Goal: Task Accomplishment & Management: Manage account settings

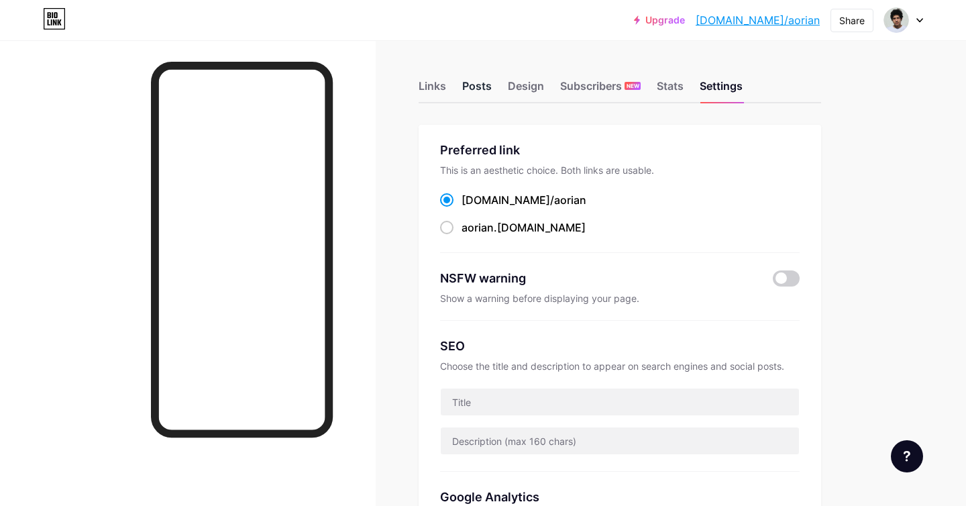
click at [483, 89] on div "Posts" at bounding box center [477, 90] width 30 height 24
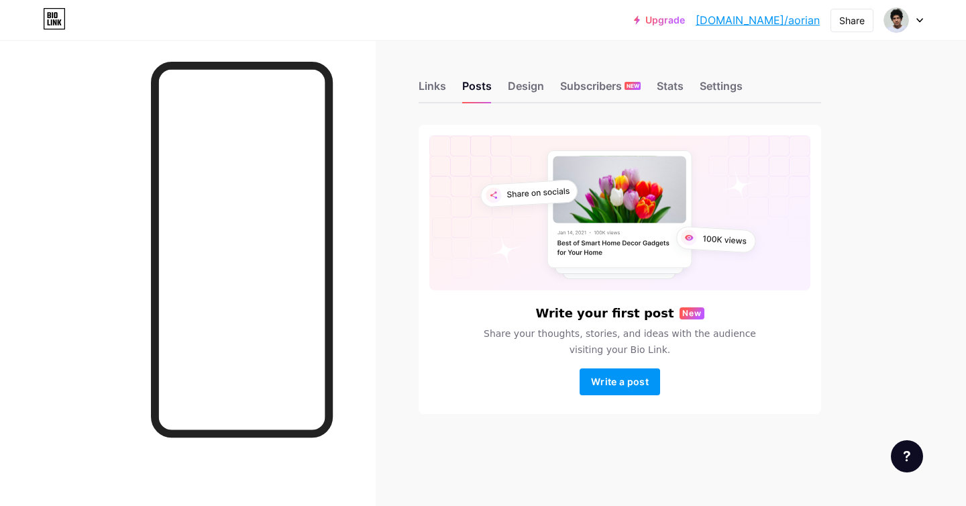
click at [448, 87] on div "Links Posts Design Subscribers NEW Stats Settings" at bounding box center [620, 79] width 402 height 47
click at [415, 87] on div "Links Posts Design Subscribers NEW Stats Settings Write your first post New Sha…" at bounding box center [438, 260] width 877 height 441
click at [428, 87] on div "Links" at bounding box center [432, 90] width 27 height 24
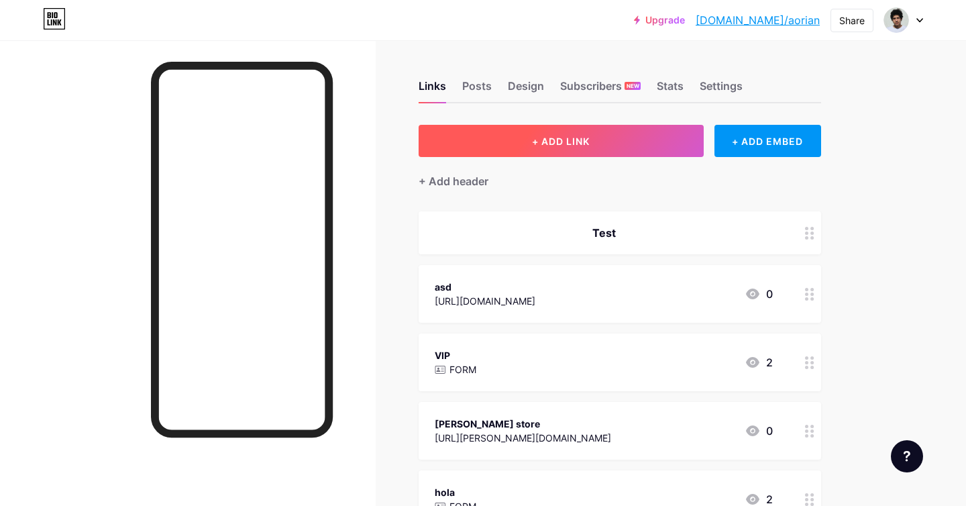
click at [624, 140] on button "+ ADD LINK" at bounding box center [561, 141] width 285 height 32
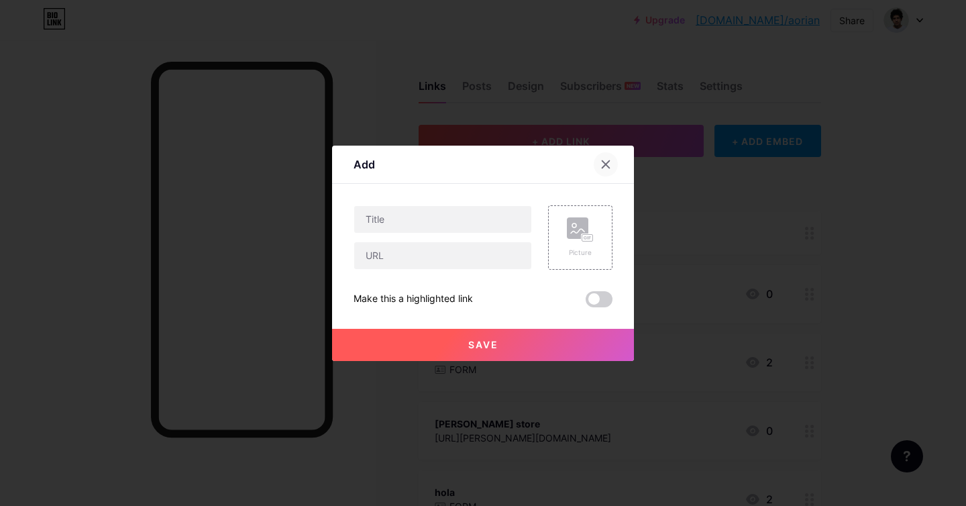
click at [610, 163] on icon at bounding box center [605, 164] width 11 height 11
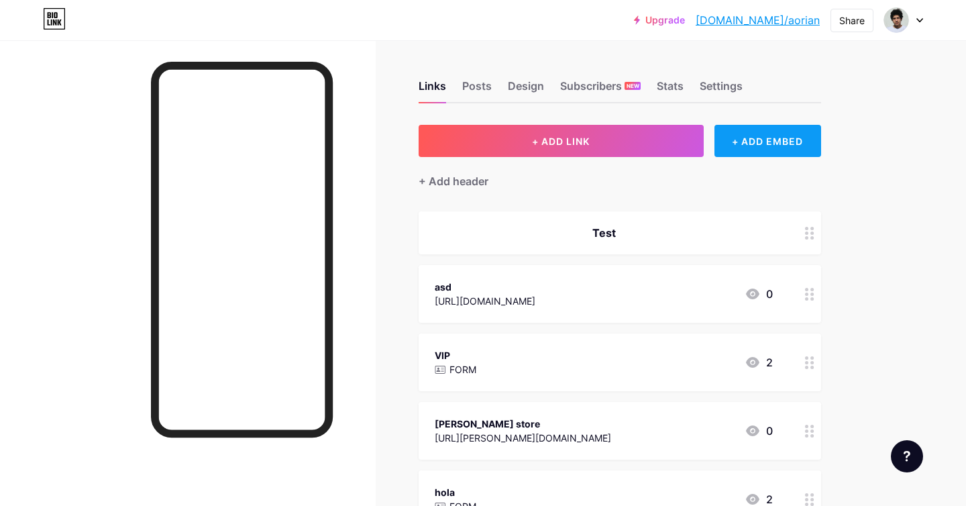
click at [722, 151] on div "+ ADD EMBED" at bounding box center [767, 141] width 107 height 32
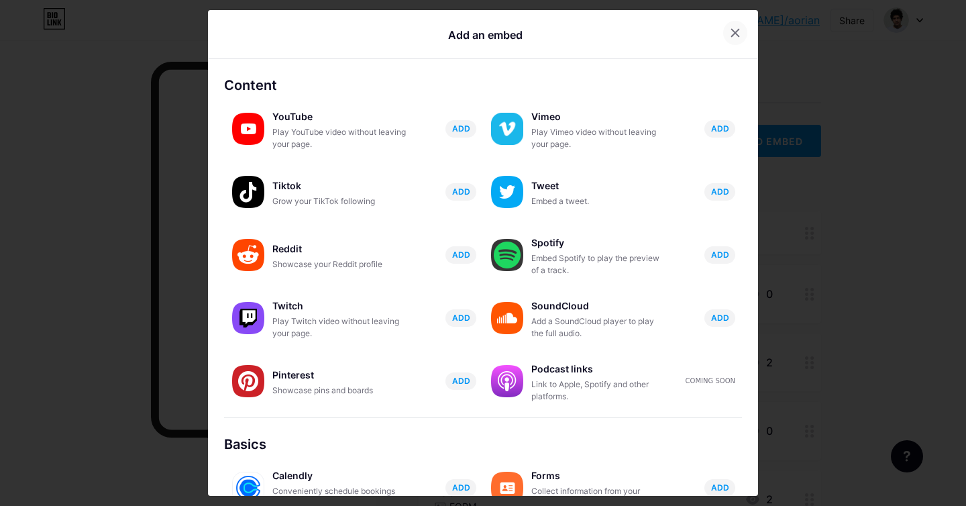
click at [731, 35] on icon at bounding box center [735, 32] width 11 height 11
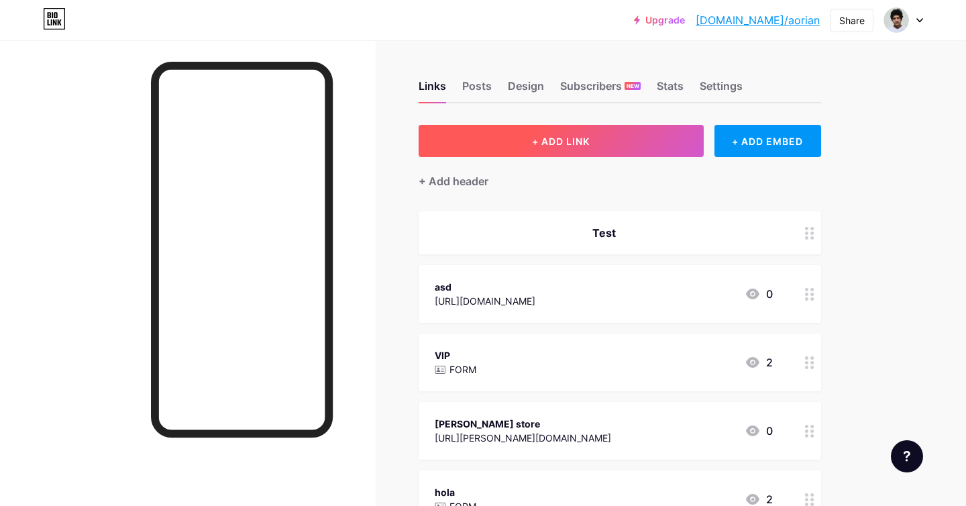
click at [503, 156] on button "+ ADD LINK" at bounding box center [561, 141] width 285 height 32
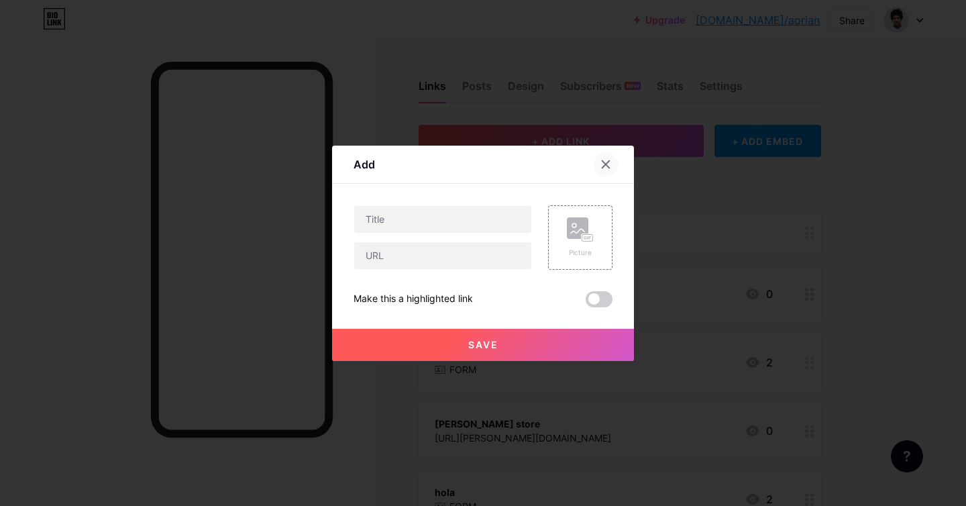
click at [602, 164] on icon at bounding box center [605, 164] width 11 height 11
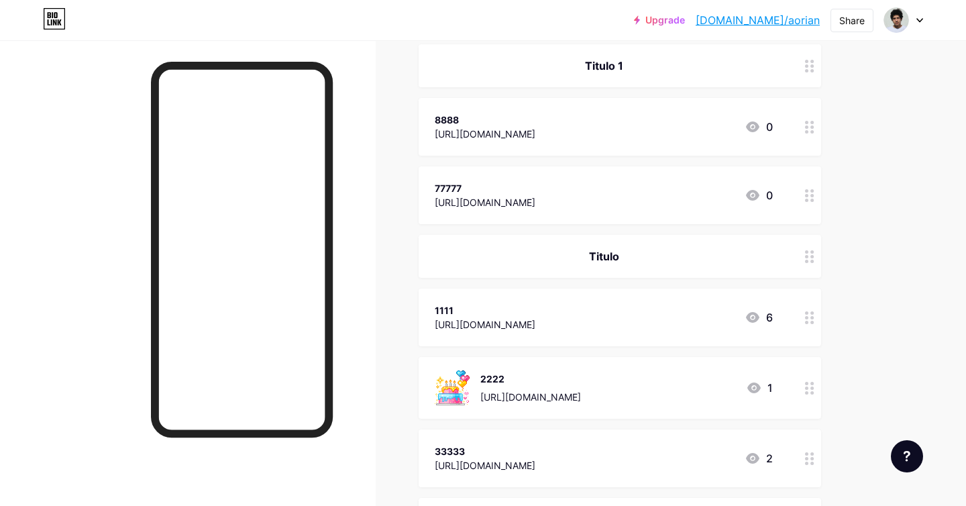
scroll to position [1072, 0]
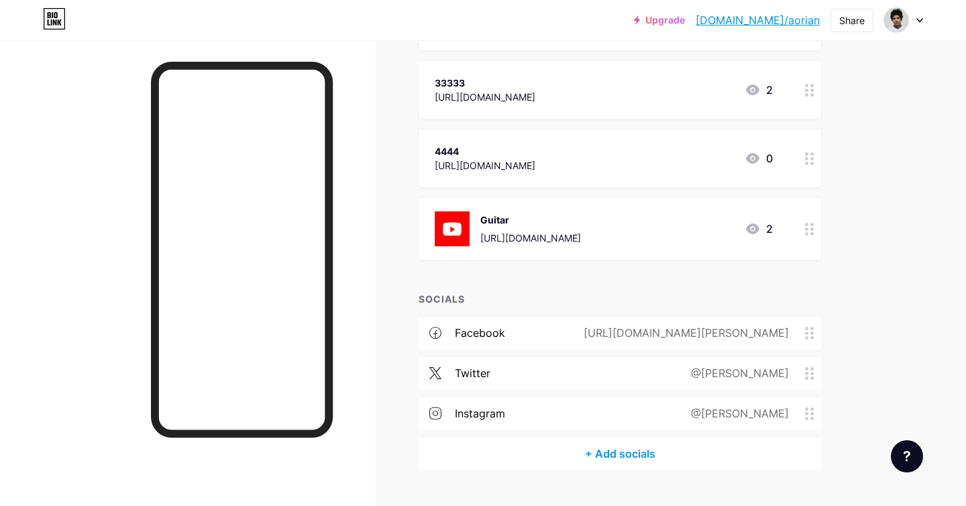
click at [674, 370] on div "twitter @[PERSON_NAME]" at bounding box center [620, 373] width 402 height 32
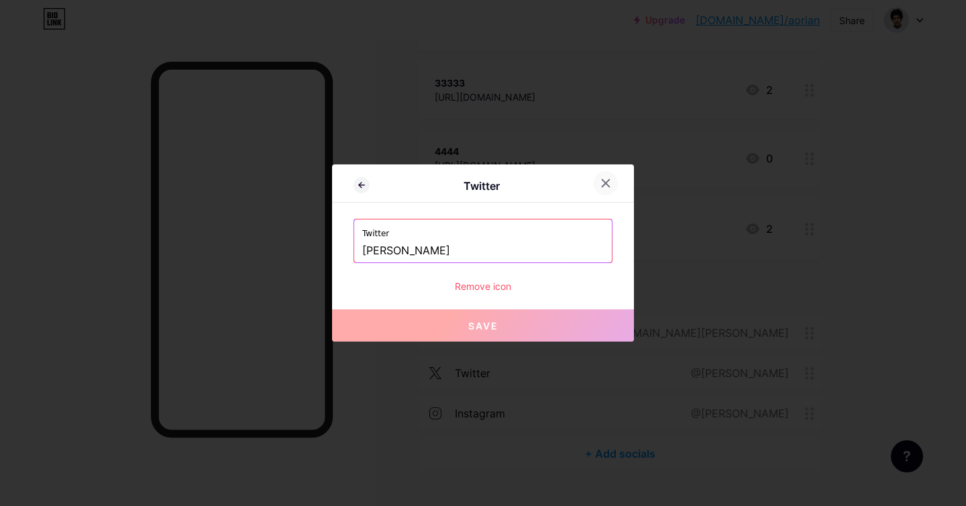
click at [608, 186] on icon at bounding box center [605, 183] width 7 height 7
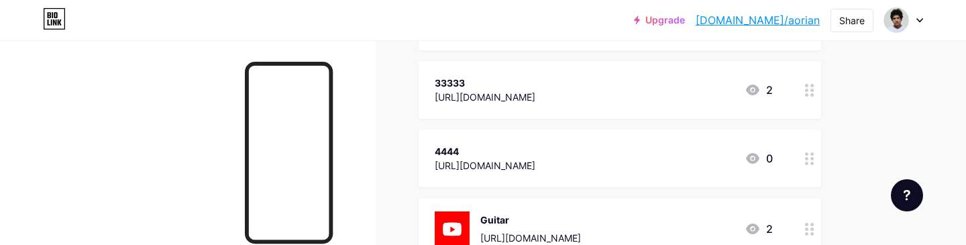
click at [200, 137] on div at bounding box center [188, 162] width 376 height 245
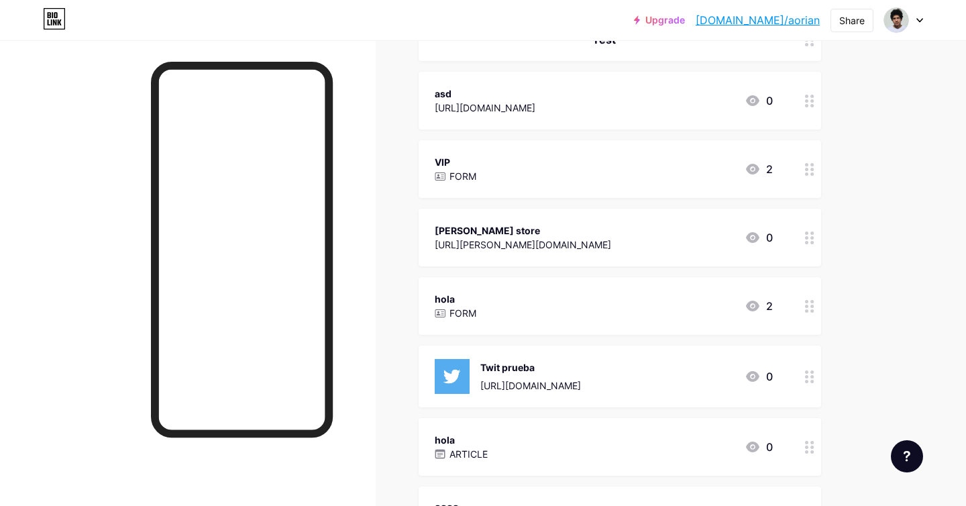
scroll to position [0, 0]
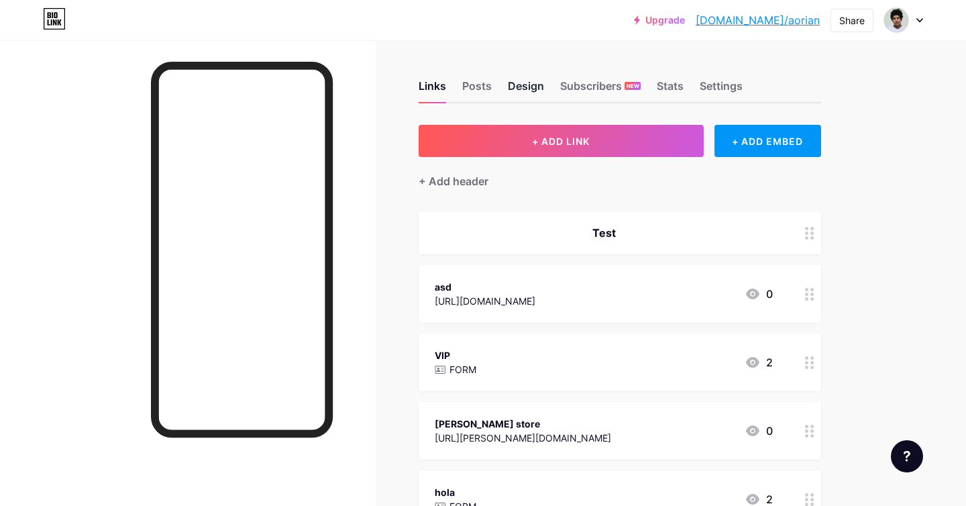
click at [537, 87] on div "Design" at bounding box center [526, 90] width 36 height 24
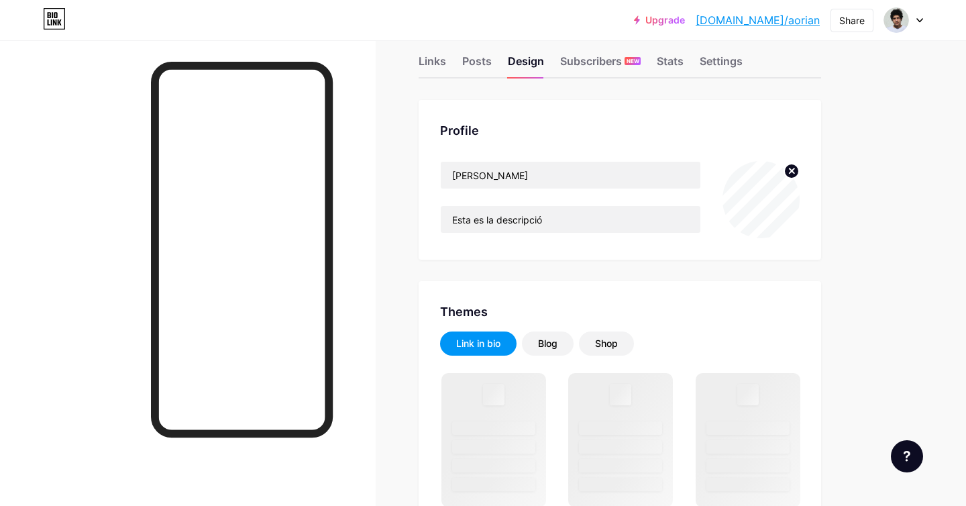
scroll to position [27, 0]
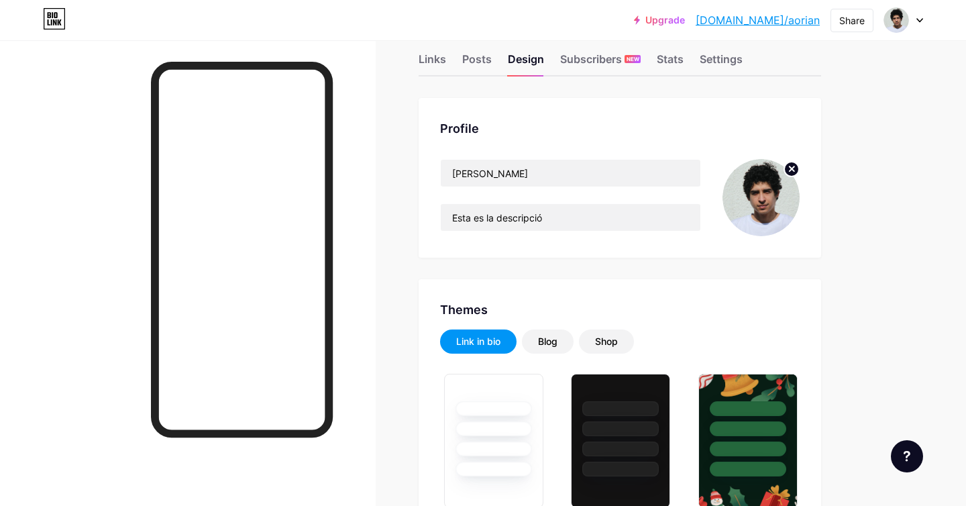
type input "#222222"
type input "#ffffff"
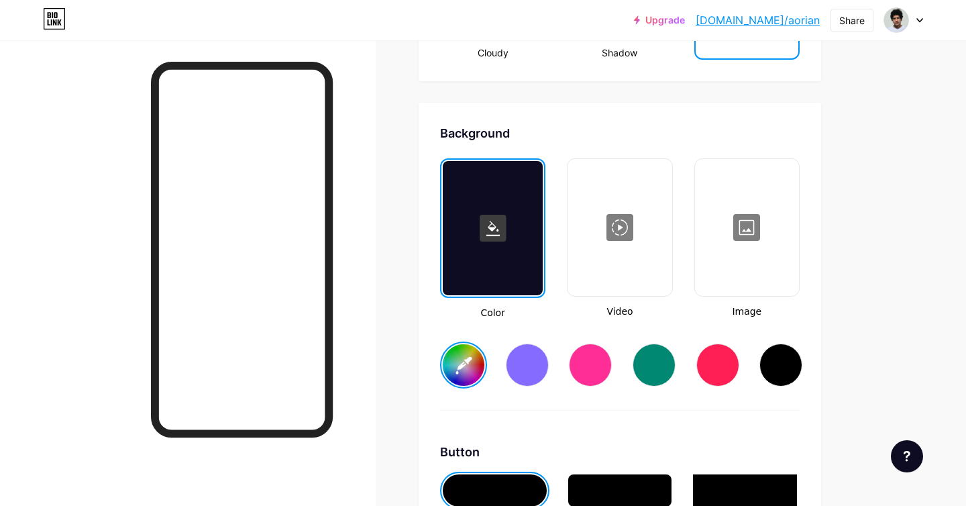
scroll to position [1825, 0]
